Goal: Transaction & Acquisition: Purchase product/service

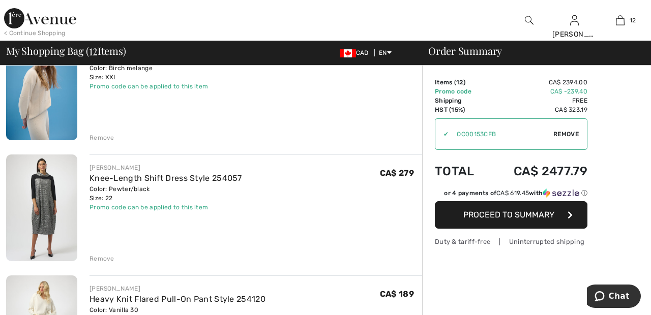
scroll to position [724, 0]
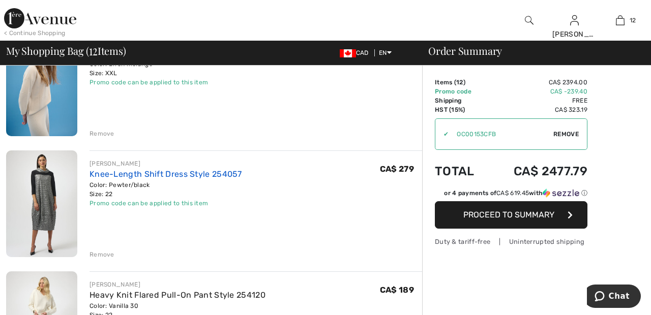
click at [218, 176] on link "Knee-Length Shift Dress Style 254057" at bounding box center [165, 174] width 153 height 10
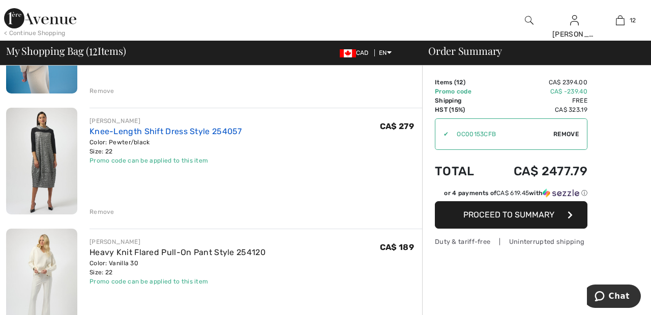
scroll to position [773, 0]
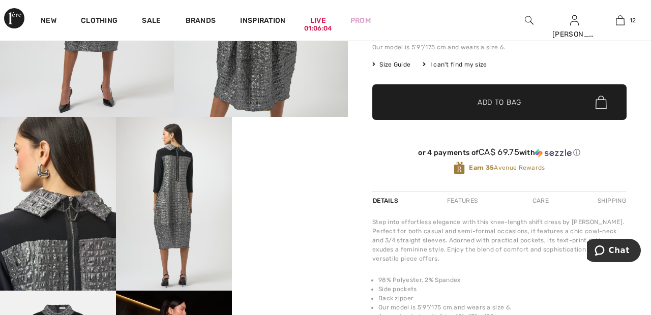
scroll to position [210, 0]
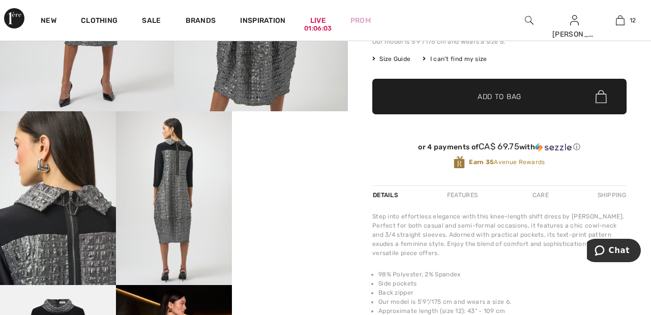
click at [275, 169] on video "Your browser does not support the video tag." at bounding box center [290, 140] width 116 height 58
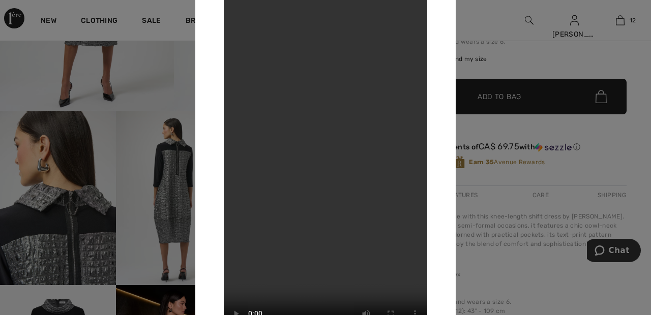
click at [489, 24] on div at bounding box center [325, 157] width 651 height 315
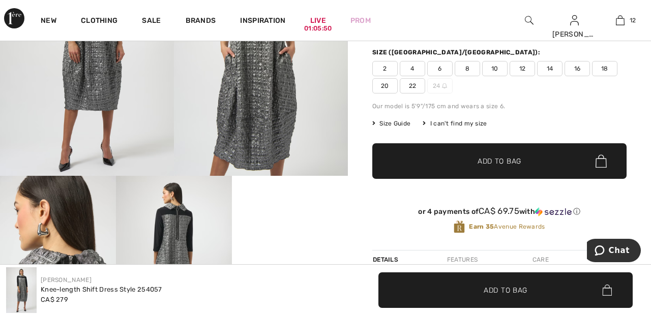
scroll to position [0, 0]
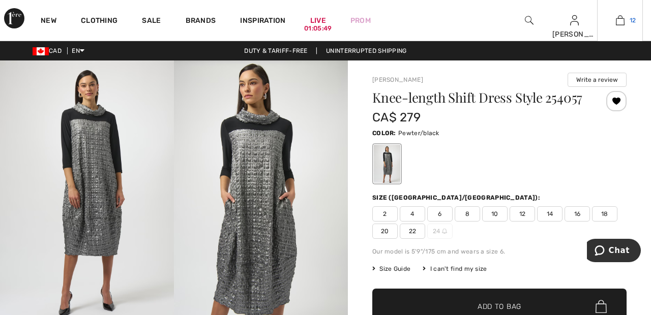
click at [630, 20] on span "12" at bounding box center [632, 20] width 7 height 9
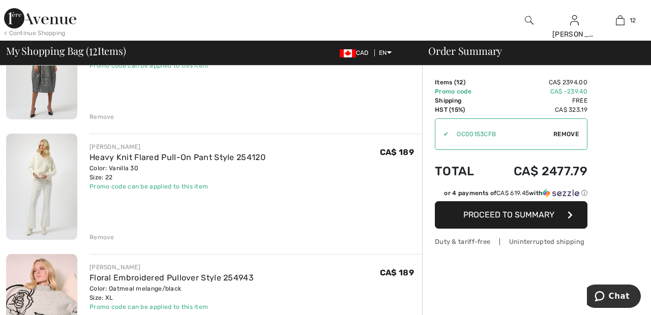
scroll to position [862, 0]
click at [107, 232] on div "Remove" at bounding box center [255, 236] width 332 height 11
click at [105, 233] on div "Remove" at bounding box center [101, 237] width 25 height 9
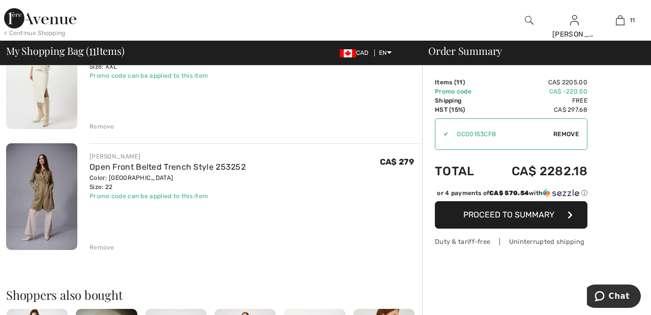
scroll to position [1215, 0]
click at [108, 244] on div "Remove" at bounding box center [101, 246] width 25 height 9
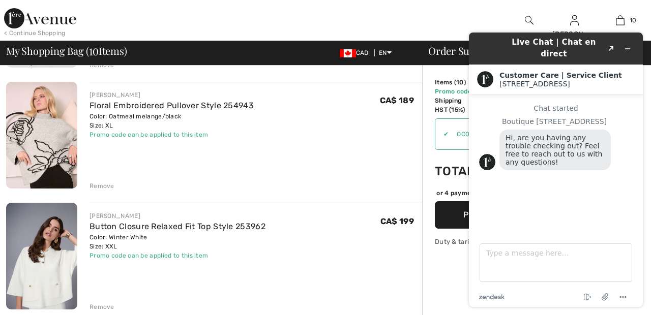
scroll to position [917, 0]
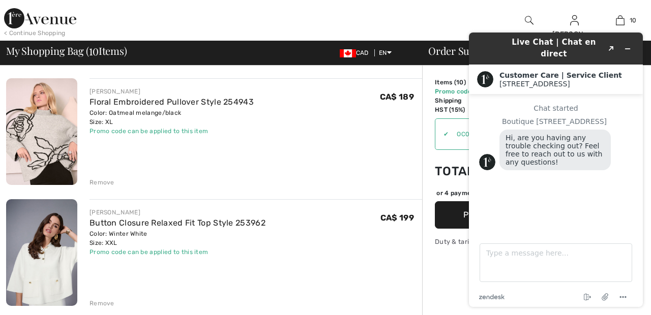
click at [100, 184] on div "Remove" at bounding box center [101, 182] width 25 height 9
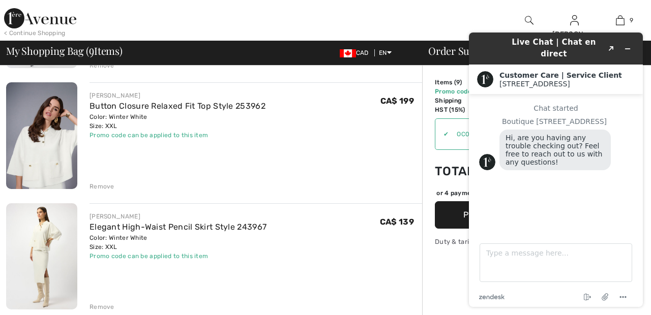
scroll to position [915, 0]
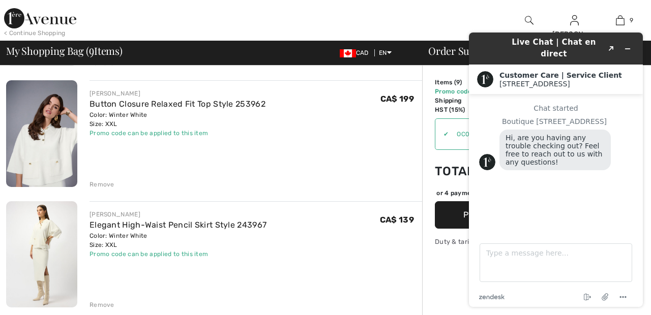
click at [432, 23] on div "< Continue Shopping Sandra Hi, Sandra ! 625 = Free Pants My Info Orders My Addr…" at bounding box center [325, 20] width 651 height 41
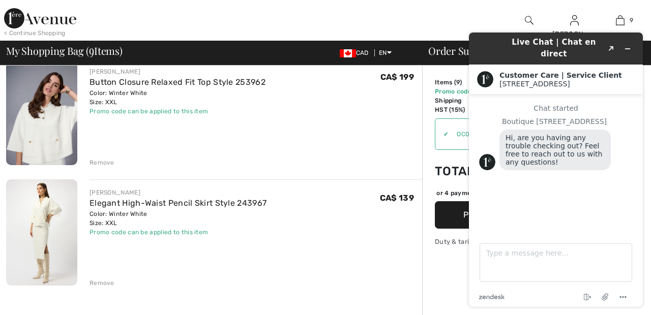
scroll to position [951, 0]
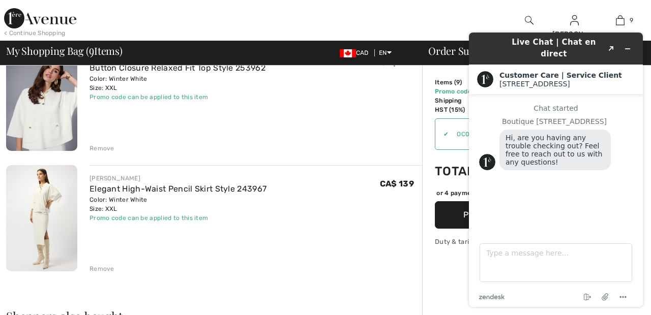
click at [354, 15] on div at bounding box center [242, 20] width 325 height 41
click at [627, 49] on icon "Minimize widget" at bounding box center [627, 49] width 5 height 0
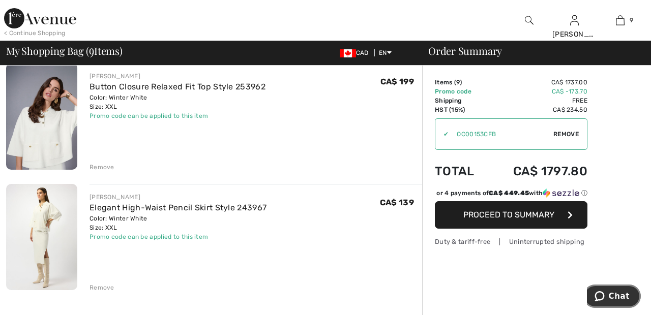
scroll to position [935, 0]
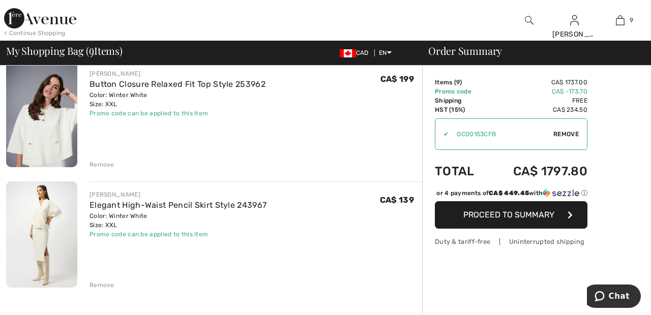
click at [99, 165] on div "Remove" at bounding box center [101, 164] width 25 height 9
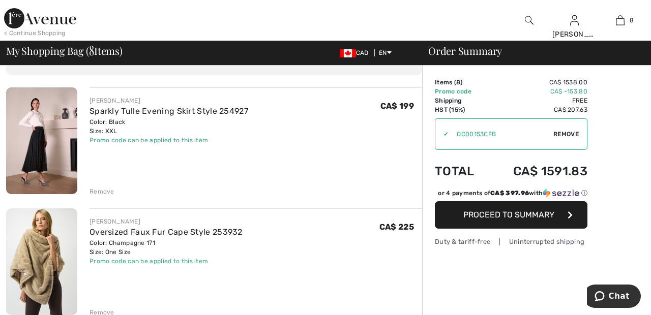
scroll to position [0, 0]
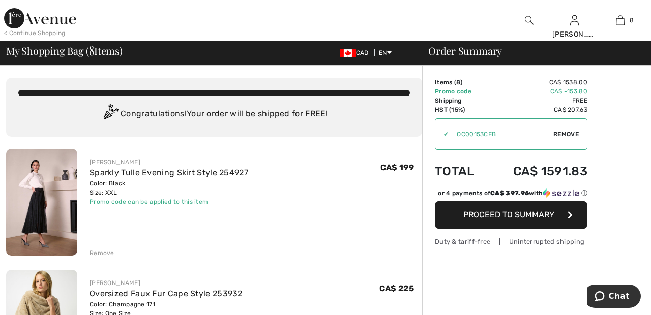
click at [53, 20] on img at bounding box center [40, 18] width 72 height 20
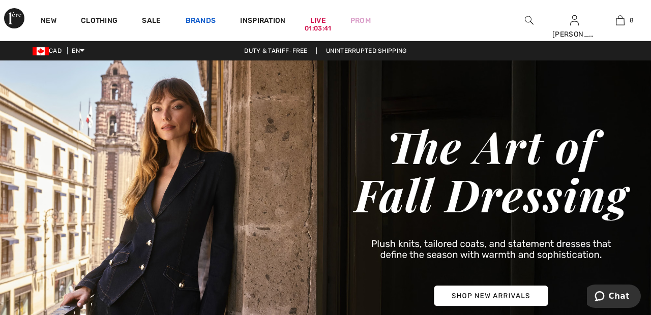
click at [205, 18] on link "Brands" at bounding box center [201, 21] width 31 height 11
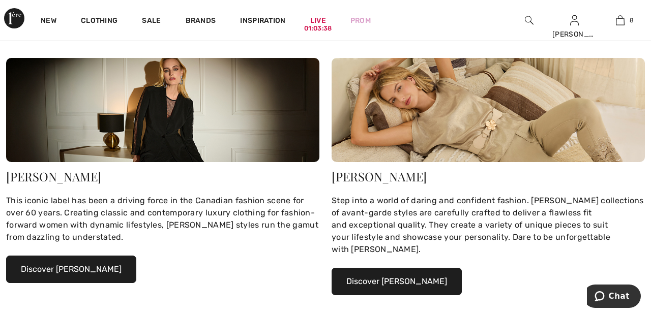
scroll to position [129, 0]
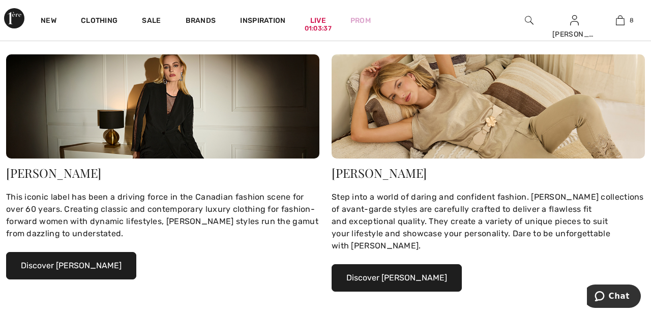
click at [94, 263] on button "Discover [PERSON_NAME]" at bounding box center [71, 265] width 130 height 27
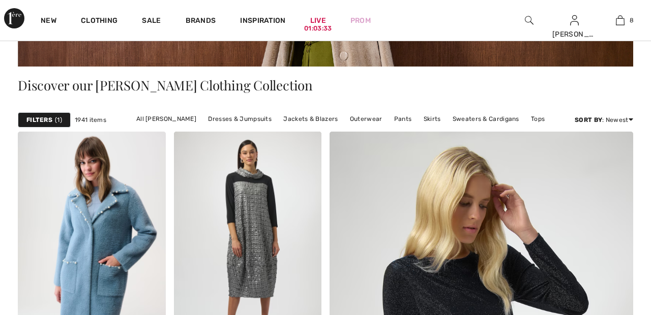
scroll to position [199, 0]
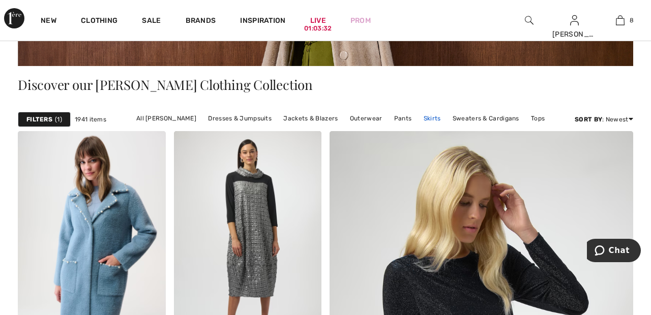
click at [424, 116] on link "Skirts" at bounding box center [431, 118] width 27 height 13
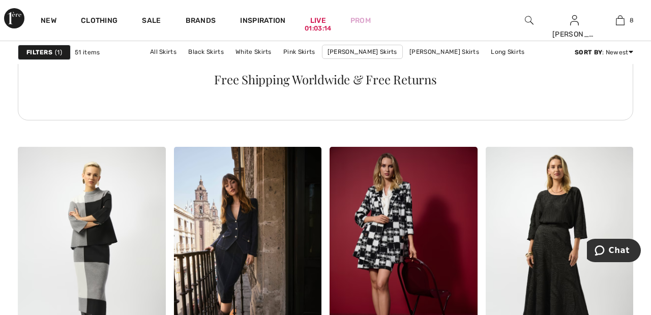
scroll to position [1223, 0]
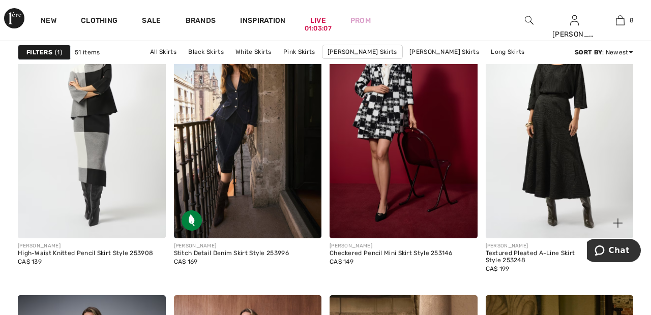
click at [555, 132] on img at bounding box center [559, 128] width 148 height 222
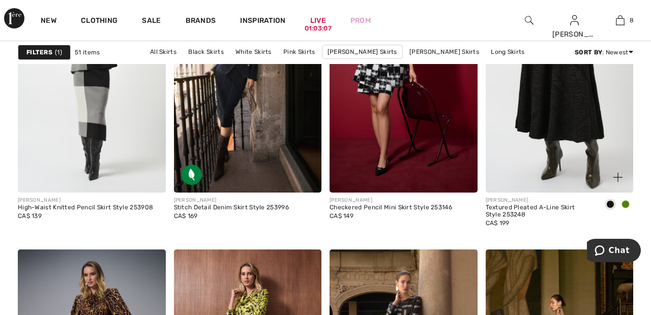
scroll to position [1401, 0]
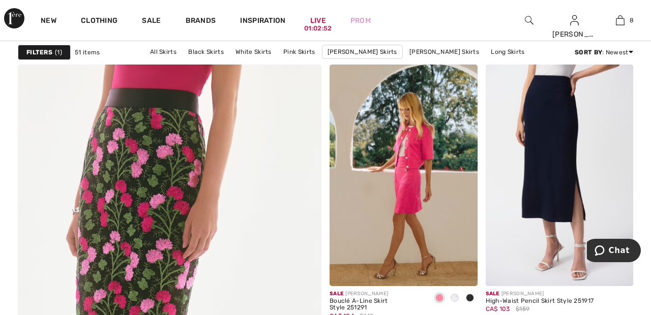
scroll to position [2247, 0]
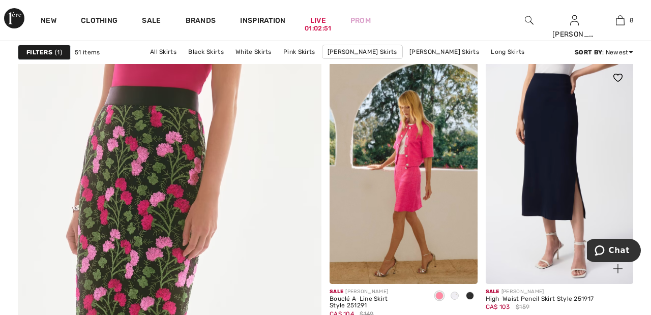
click at [546, 130] on img at bounding box center [559, 174] width 148 height 222
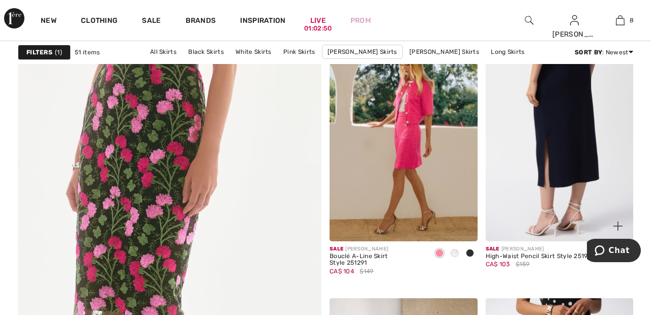
scroll to position [2296, 0]
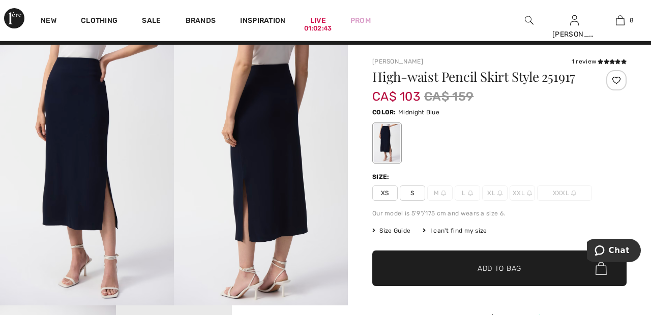
scroll to position [15, 0]
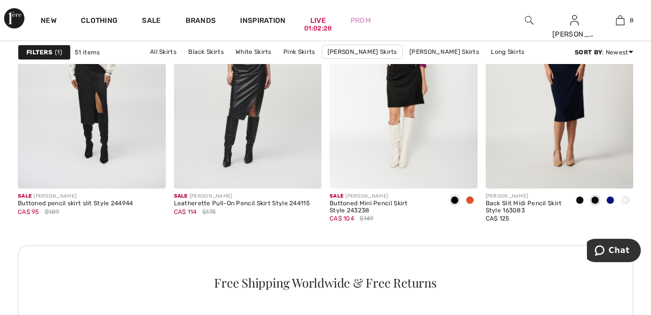
scroll to position [3182, 0]
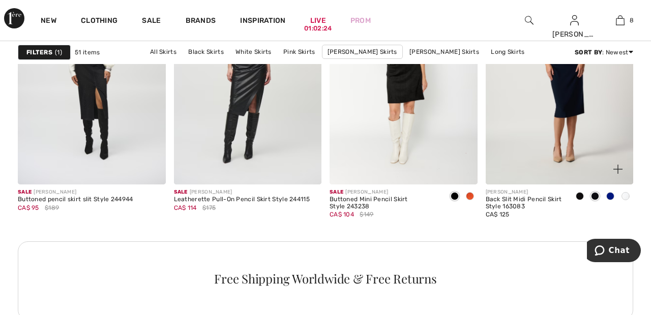
click at [552, 111] on img at bounding box center [559, 74] width 148 height 222
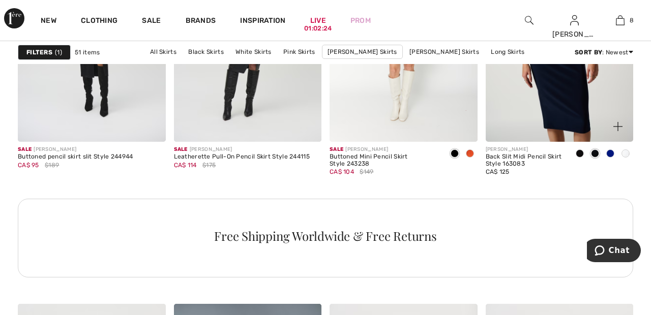
scroll to position [3231, 0]
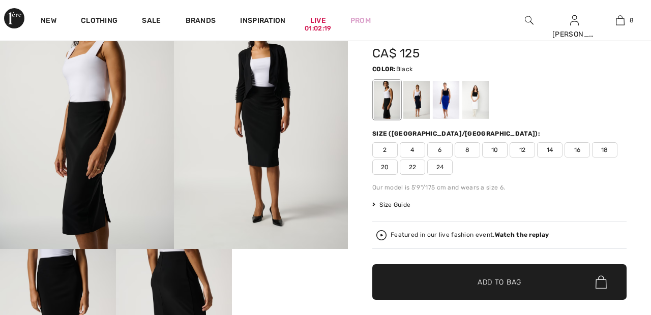
click at [479, 97] on div at bounding box center [475, 100] width 26 height 38
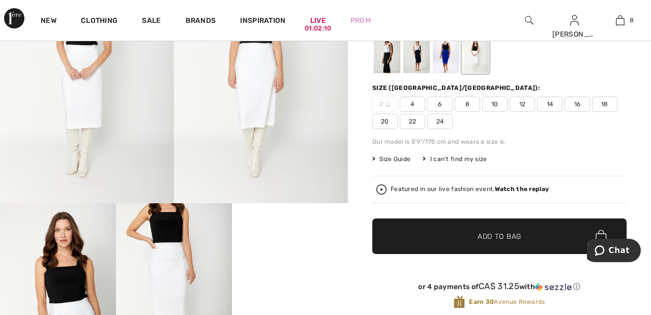
scroll to position [119, 0]
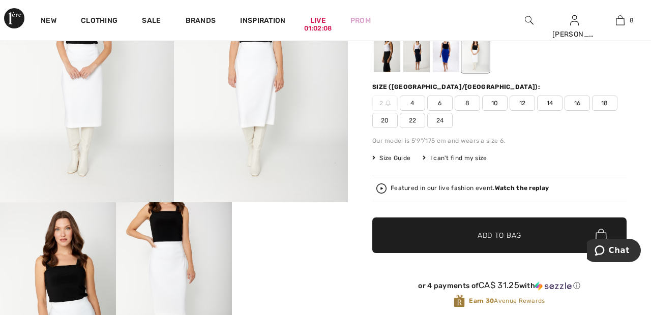
click at [441, 121] on span "24" at bounding box center [439, 120] width 25 height 15
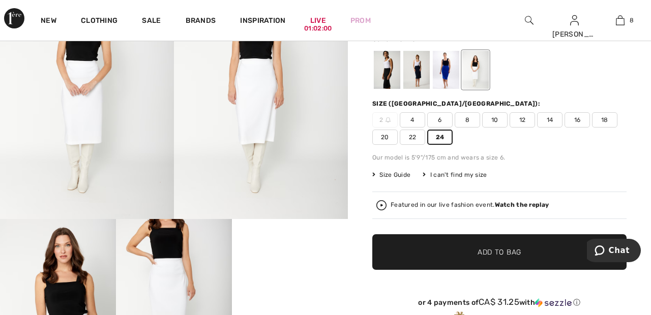
scroll to position [103, 0]
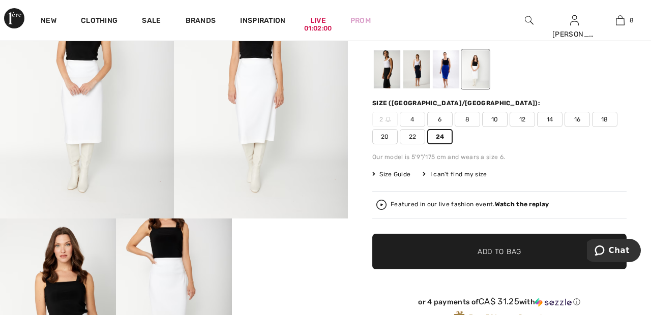
click at [509, 252] on span "Add to Bag" at bounding box center [499, 252] width 44 height 11
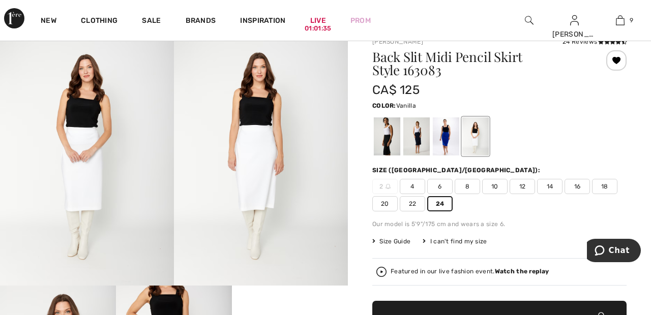
scroll to position [36, 0]
click at [447, 141] on div at bounding box center [446, 136] width 26 height 38
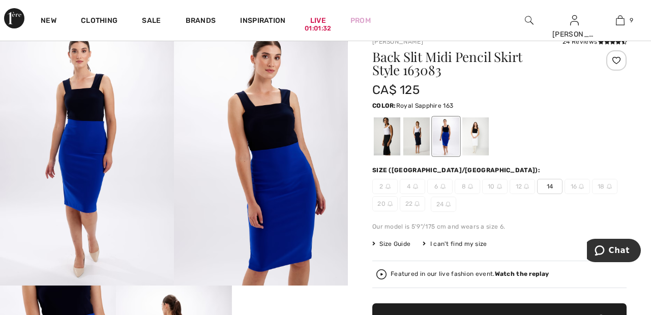
click at [424, 141] on div at bounding box center [416, 136] width 26 height 38
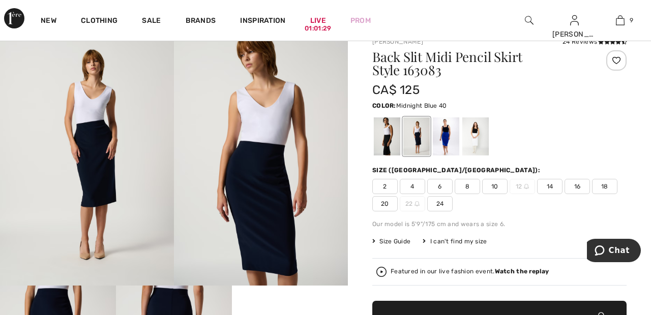
click at [386, 141] on div at bounding box center [387, 136] width 26 height 38
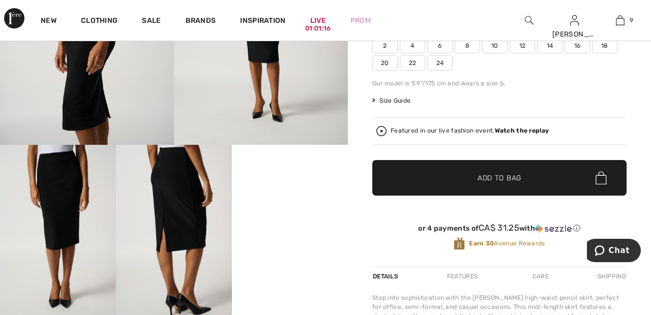
scroll to position [162, 0]
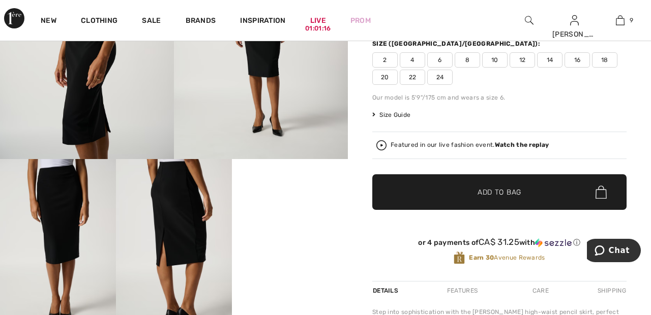
click at [534, 147] on strong "Watch the replay" at bounding box center [522, 144] width 54 height 7
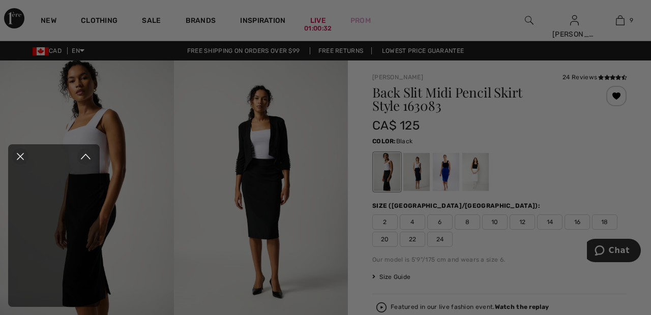
scroll to position [0, 0]
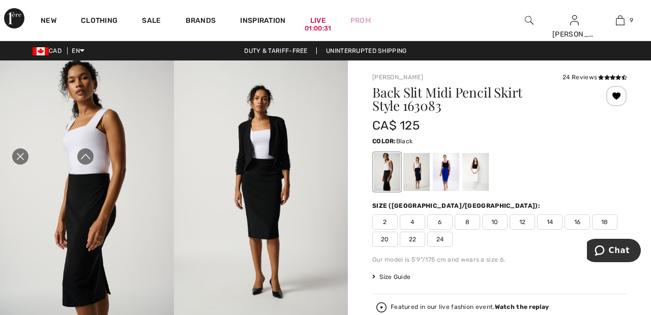
click at [19, 163] on icon "Close live curation" at bounding box center [20, 156] width 12 height 12
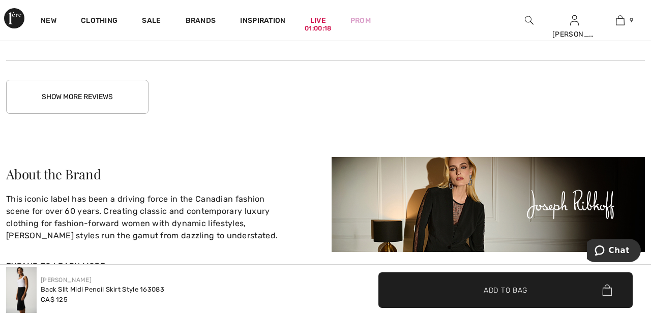
scroll to position [2008, 0]
click at [124, 96] on button "Show More Reviews" at bounding box center [77, 97] width 142 height 34
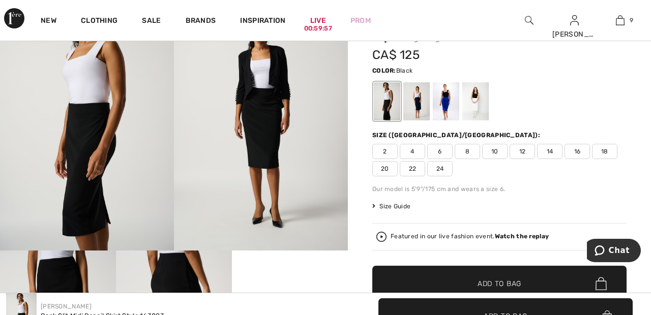
scroll to position [0, 0]
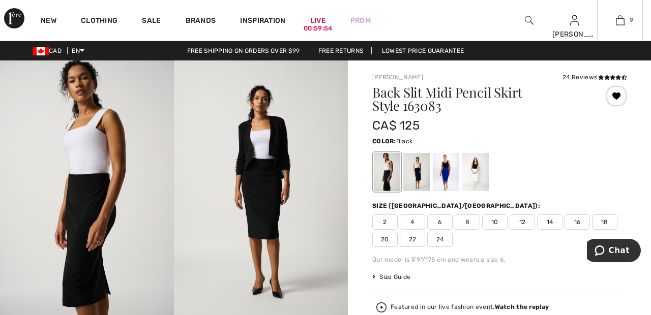
click at [623, 21] on img at bounding box center [620, 20] width 9 height 12
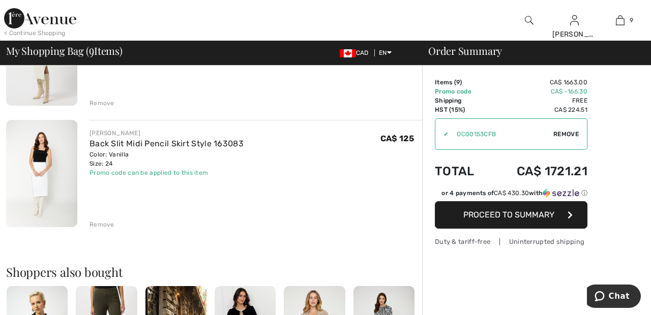
scroll to position [1000, 0]
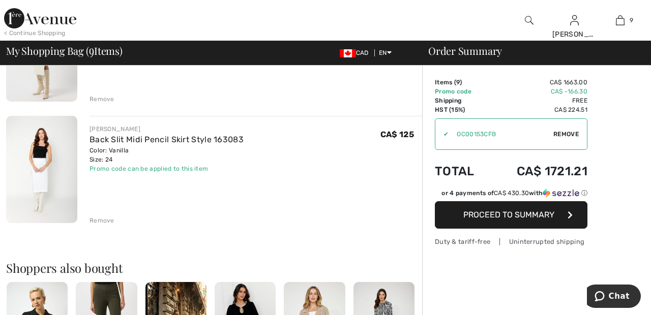
click at [103, 221] on div "Remove" at bounding box center [101, 220] width 25 height 9
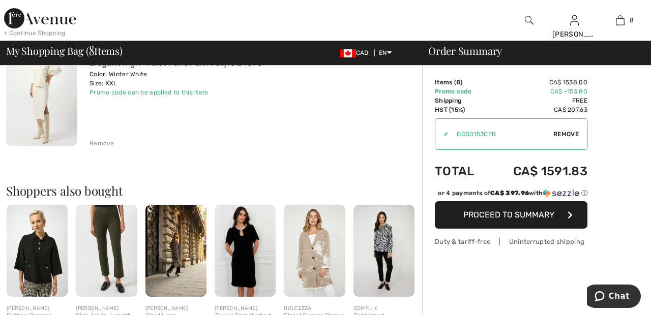
scroll to position [956, 0]
click at [98, 144] on div "Remove" at bounding box center [101, 142] width 25 height 9
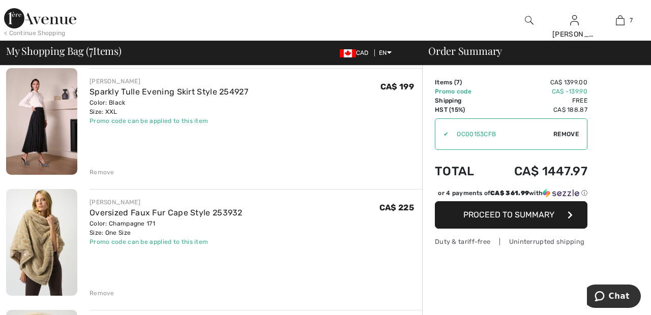
scroll to position [84, 0]
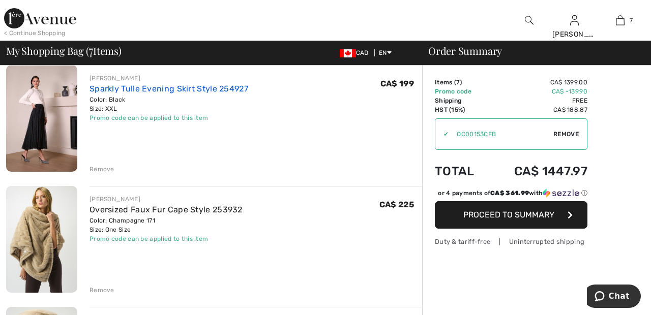
click at [223, 87] on link "Sparkly Tulle Evening Skirt Style 254927" at bounding box center [168, 89] width 159 height 10
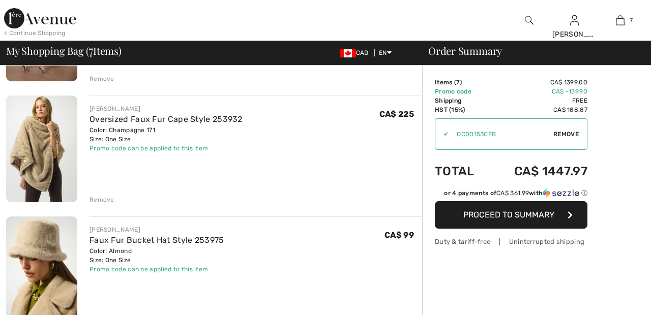
scroll to position [180, 0]
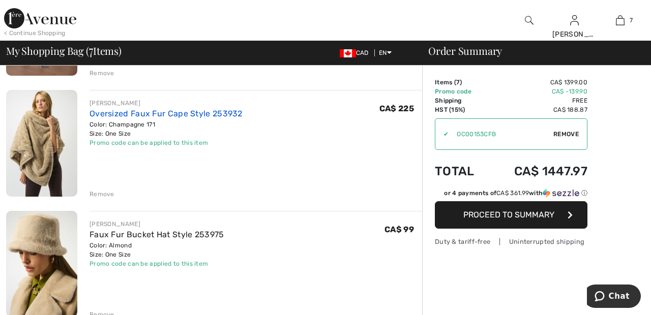
click at [212, 115] on link "Oversized Faux Fur Cape Style 253932" at bounding box center [165, 114] width 153 height 10
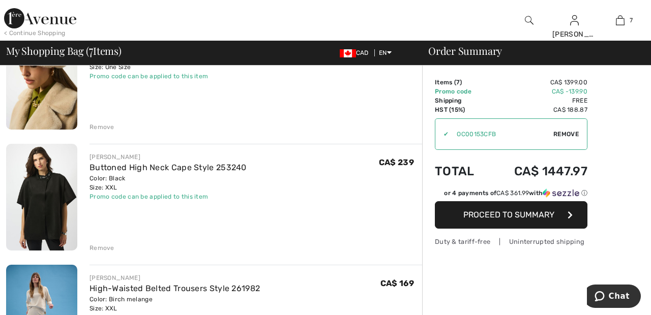
scroll to position [369, 0]
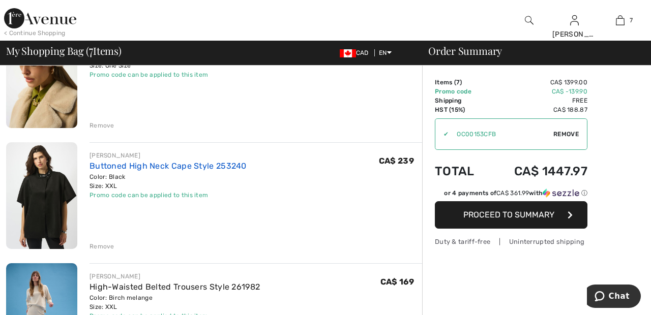
click at [219, 166] on link "Buttoned High Neck Cape Style 253240" at bounding box center [167, 166] width 157 height 10
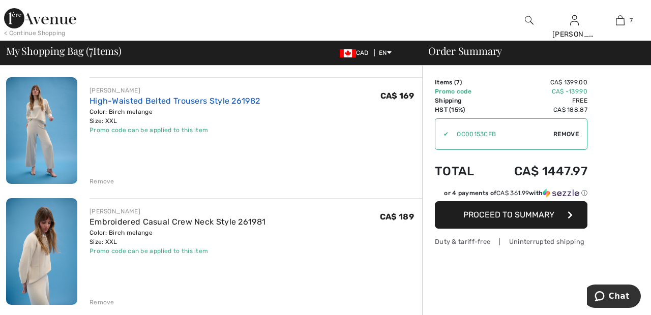
click at [235, 98] on link "High-Waisted Belted Trousers Style 261982" at bounding box center [174, 101] width 170 height 10
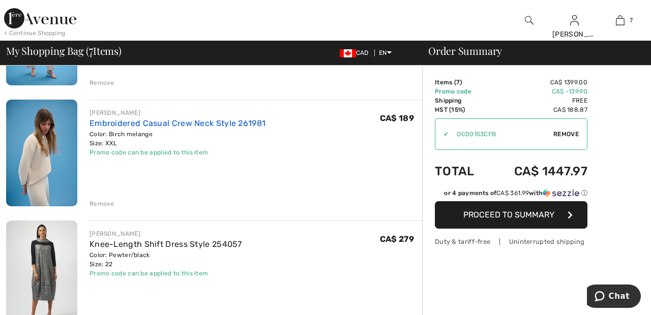
click at [246, 119] on link "Embroidered Casual Crew Neck Style 261981" at bounding box center [177, 123] width 176 height 10
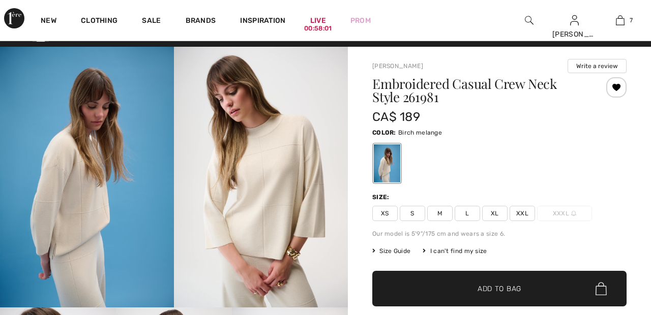
checkbox input "true"
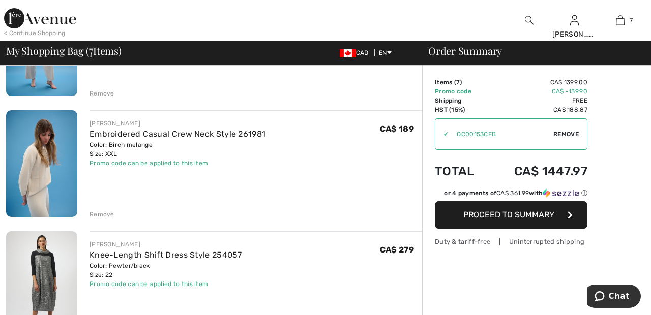
scroll to position [635, 0]
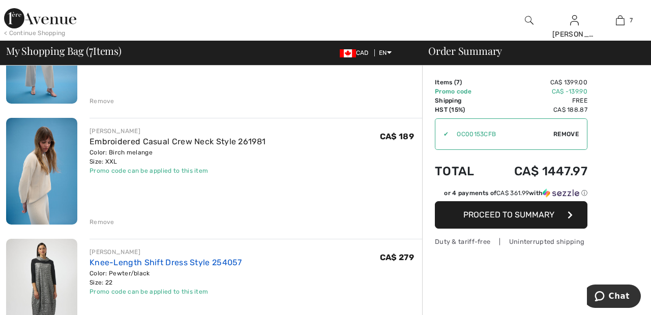
click at [216, 261] on link "Knee-Length Shift Dress Style 254057" at bounding box center [165, 263] width 153 height 10
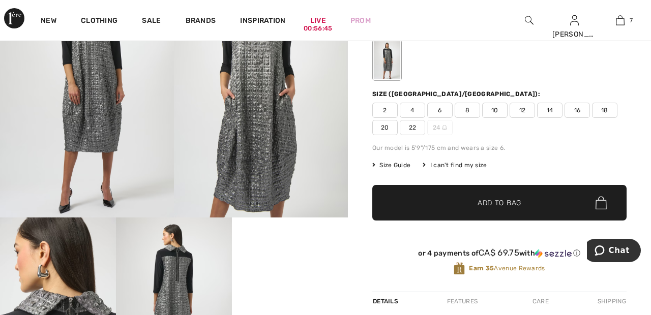
scroll to position [121, 0]
